Goal: Check status: Check status

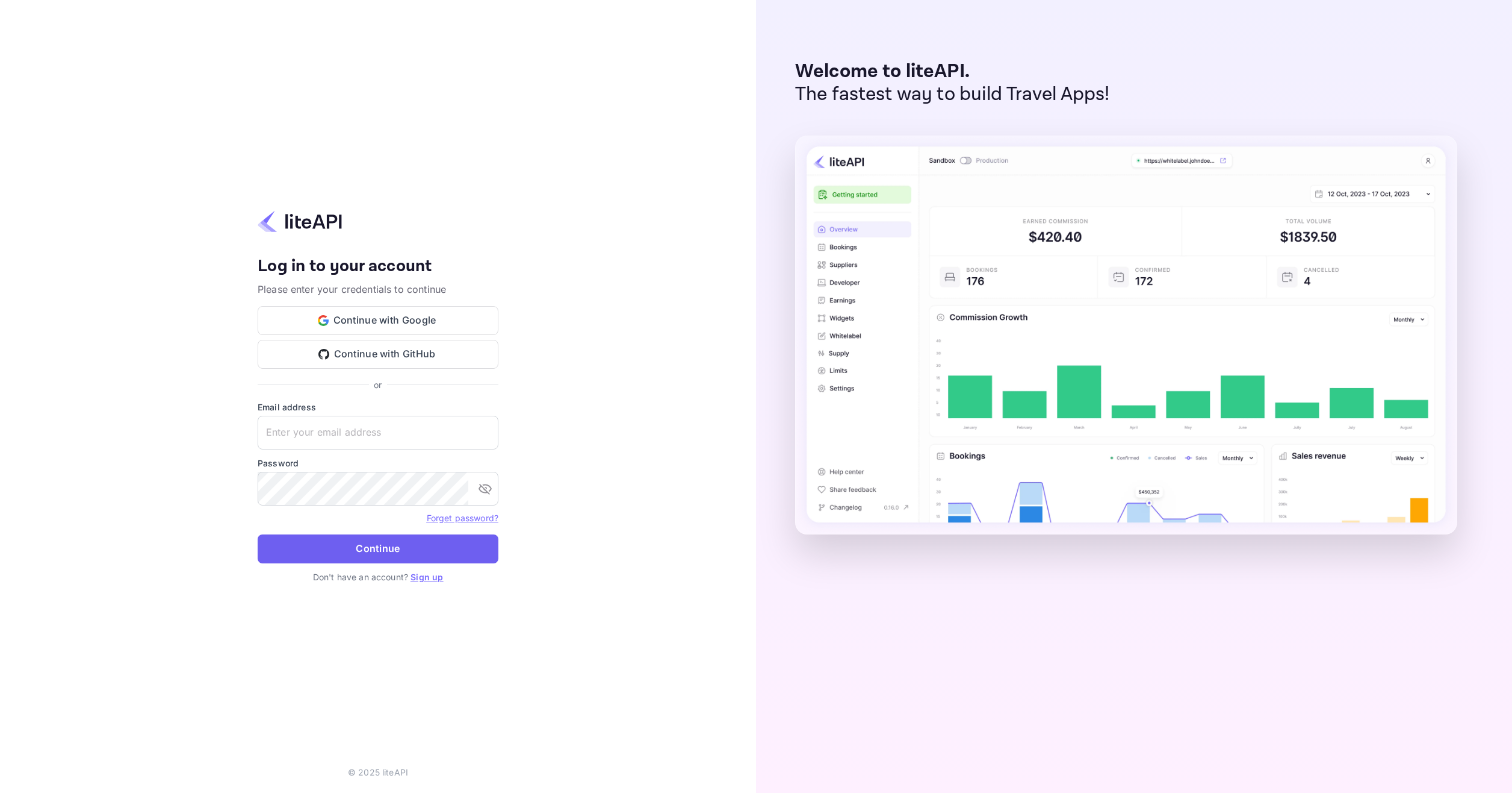
type input "[EMAIL_ADDRESS][DOMAIN_NAME]"
click at [400, 534] on button "Continue" at bounding box center [378, 548] width 241 height 29
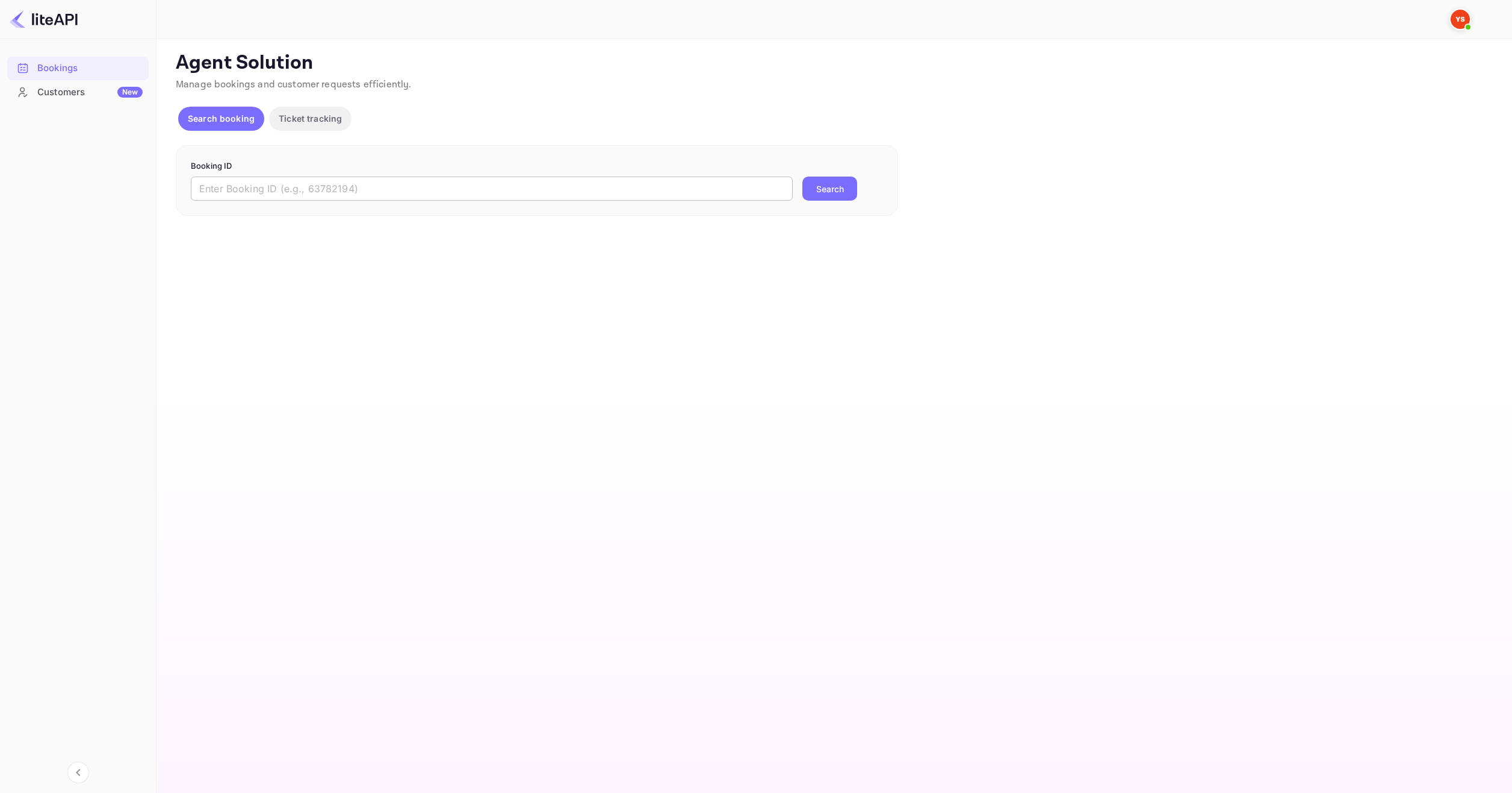
click at [595, 183] on input "text" at bounding box center [492, 188] width 603 height 24
paste input "9248202"
type input "9248202"
click at [833, 190] on button "Search" at bounding box center [829, 188] width 55 height 24
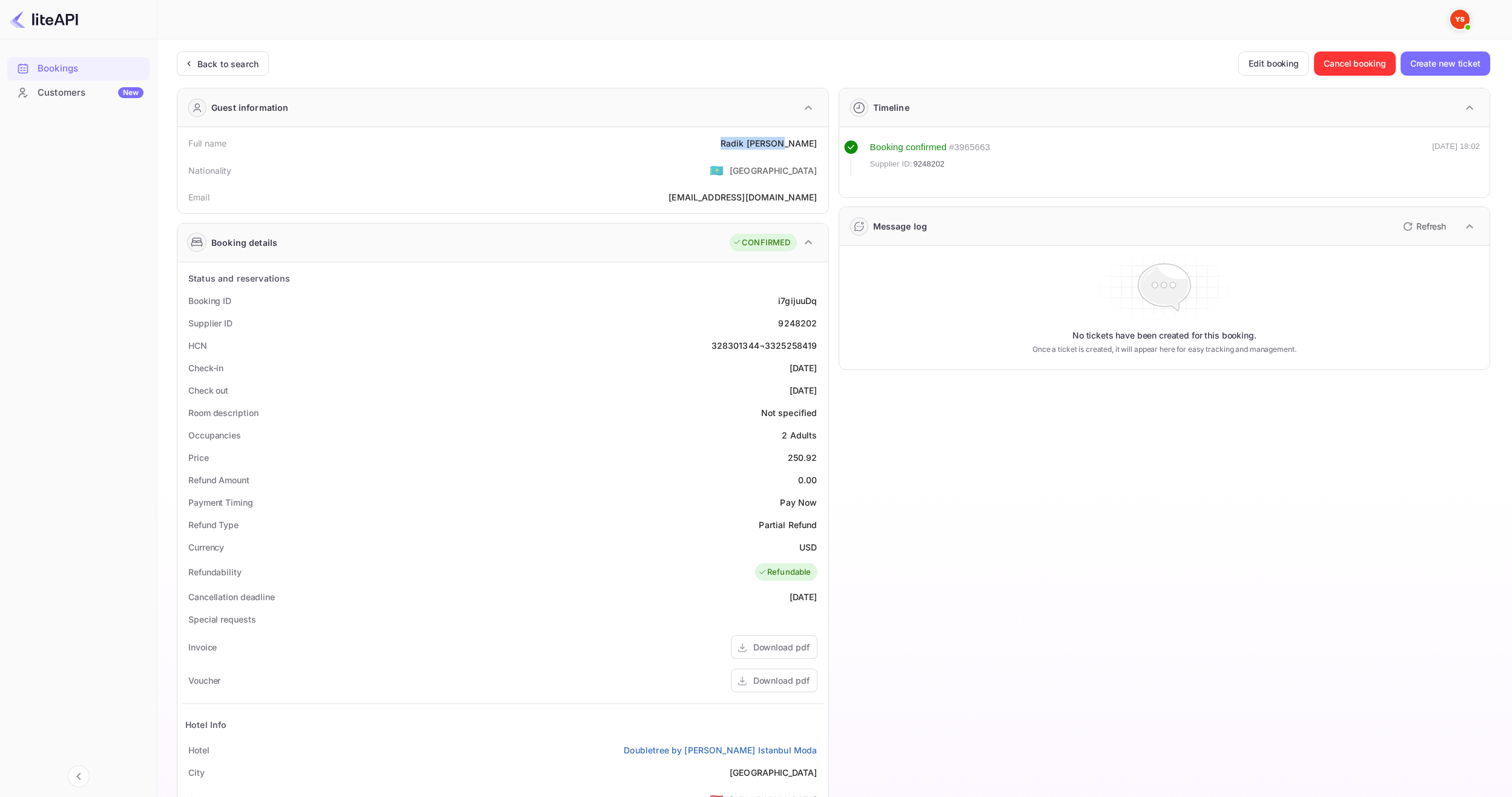
drag, startPoint x: 760, startPoint y: 143, endPoint x: 822, endPoint y: 145, distance: 62.0
click at [822, 145] on div "Full name Radik Ilyasov" at bounding box center [502, 143] width 641 height 23
copy div "Radik Ilyasov"
drag, startPoint x: 789, startPoint y: 457, endPoint x: 817, endPoint y: 457, distance: 28.0
click at [817, 457] on div "250.92" at bounding box center [802, 456] width 29 height 12
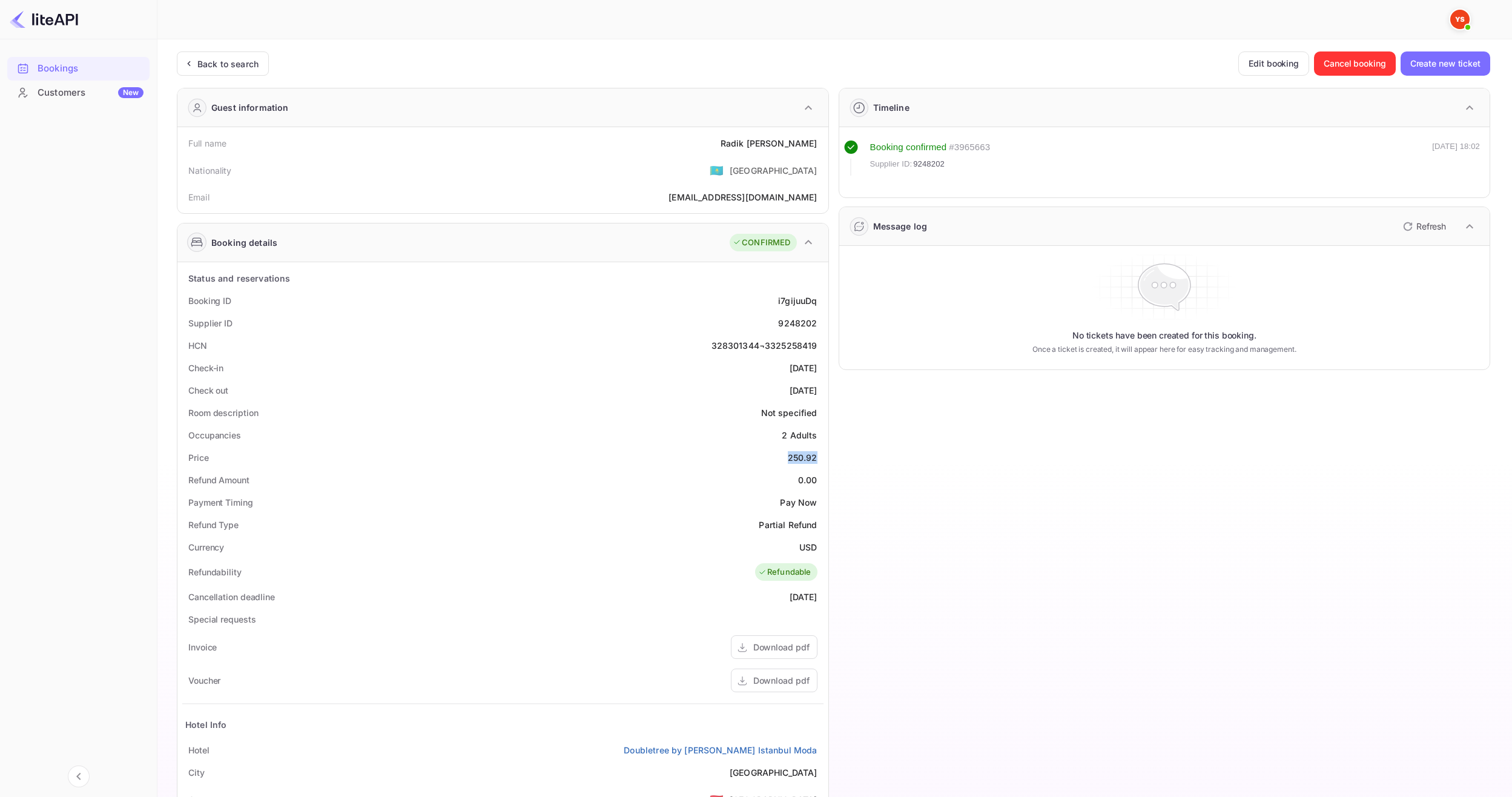
copy div "250.92"
